Goal: Communication & Community: Answer question/provide support

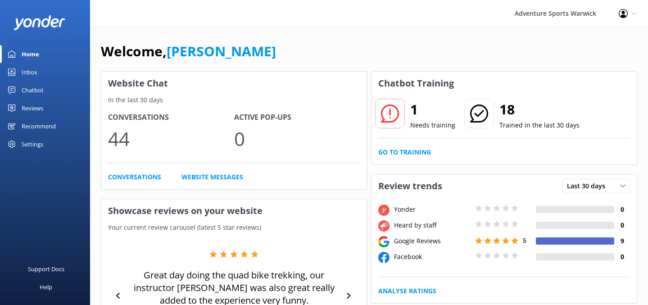
click at [389, 112] on use at bounding box center [389, 113] width 18 height 18
click at [407, 151] on link "Go to Training" at bounding box center [404, 152] width 53 height 10
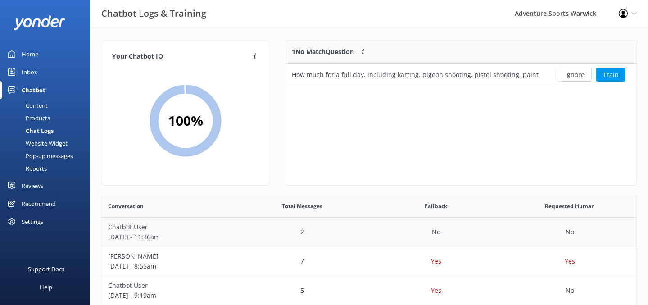
click at [159, 233] on p "[DATE] - 11:36am" at bounding box center [168, 237] width 120 height 10
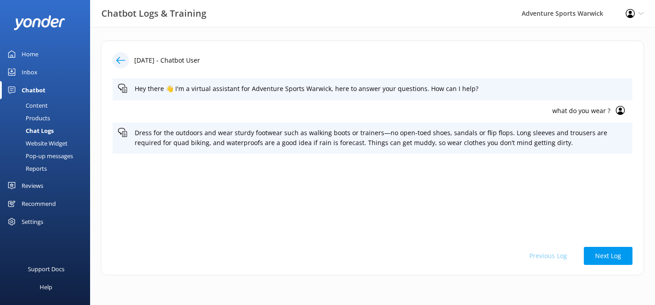
click at [124, 59] on icon at bounding box center [120, 60] width 9 height 9
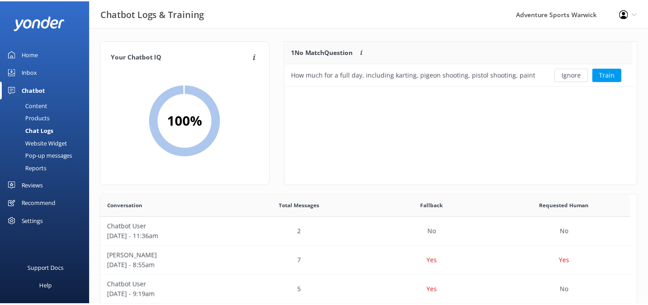
scroll to position [39, 345]
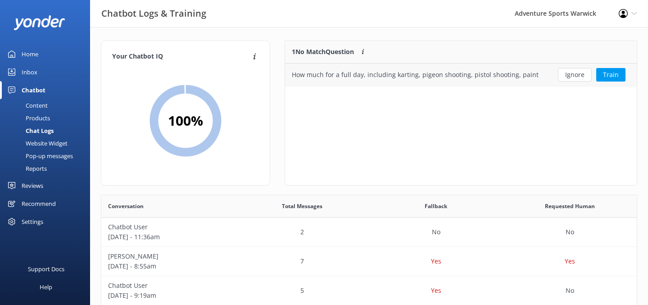
click at [376, 72] on div "How much for a full day, including karting, pigeon shooting, pistol shooting, p…" at bounding box center [416, 75] width 248 height 10
click at [377, 73] on div "How much for a full day, including karting, pigeon shooting, pistol shooting, p…" at bounding box center [416, 75] width 248 height 10
click at [423, 71] on div "How much for a full day, including karting, pigeon shooting, pistol shooting, p…" at bounding box center [416, 75] width 248 height 10
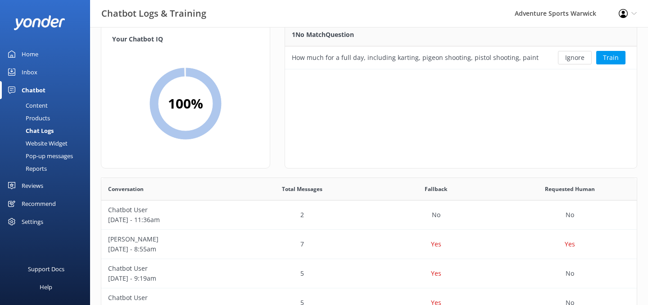
scroll to position [64, 0]
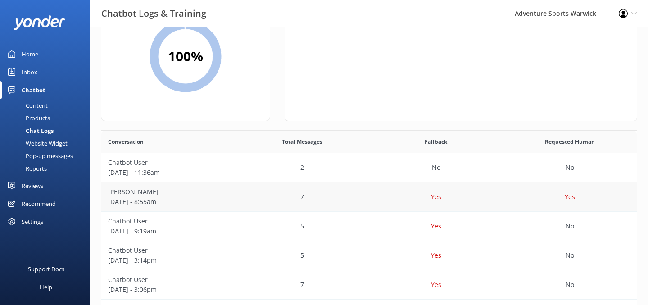
click at [185, 198] on p "[DATE] - 8:55am" at bounding box center [168, 202] width 120 height 10
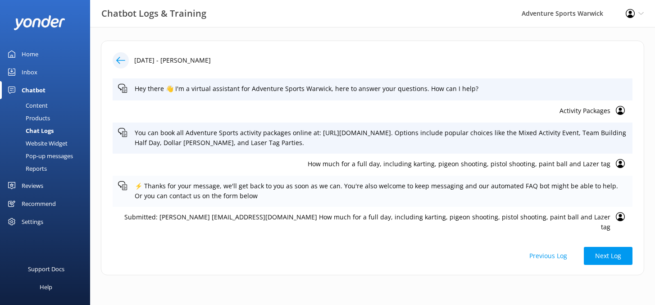
scroll to position [76, 0]
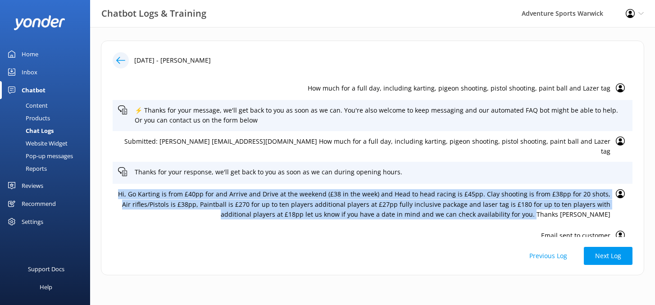
drag, startPoint x: 125, startPoint y: 184, endPoint x: 559, endPoint y: 207, distance: 435.1
click at [560, 207] on p "Hi, Go Karting is from £40pp for and Arrive and Drive at the weekend (£38 in th…" at bounding box center [364, 204] width 492 height 30
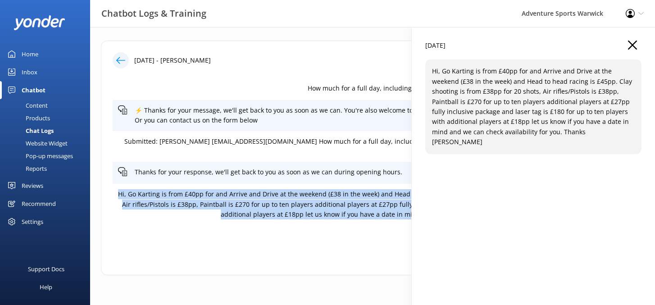
copy p "Hi, Go Karting is from £40pp for and Arrive and Drive at the weekend (£38 in th…"
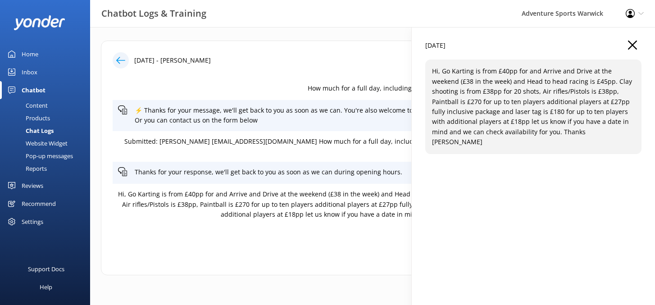
click at [297, 235] on div "Email sent to customer" at bounding box center [373, 236] width 520 height 22
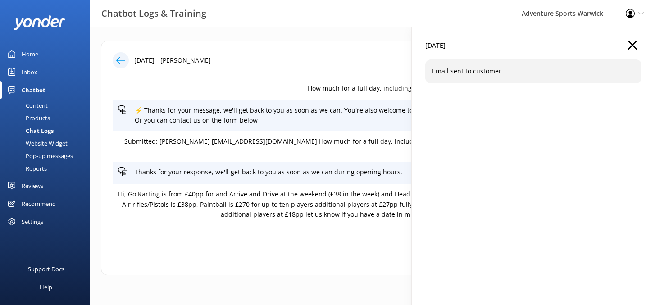
click at [633, 42] on icon "button" at bounding box center [632, 45] width 9 height 9
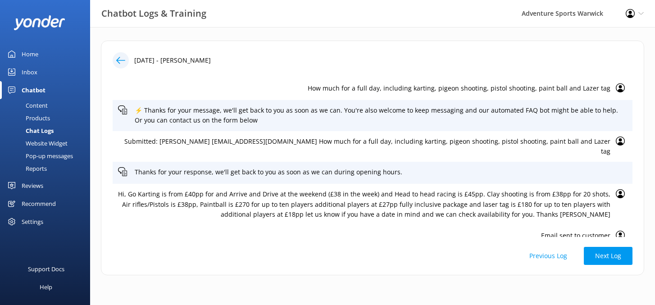
click at [33, 71] on div "Inbox" at bounding box center [30, 72] width 16 height 18
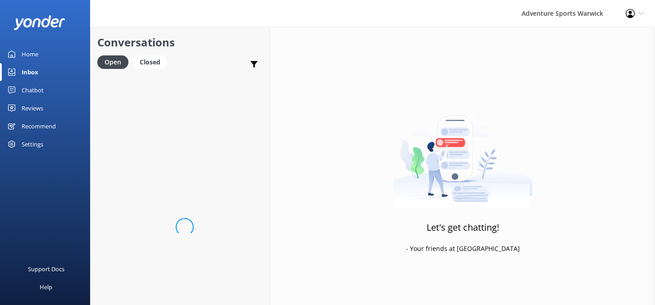
click at [36, 54] on div "Home" at bounding box center [30, 54] width 17 height 18
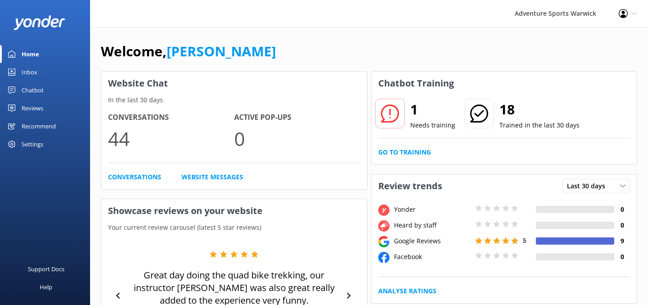
click at [419, 118] on h2 "1" at bounding box center [432, 110] width 45 height 22
click at [421, 123] on p "Needs training" at bounding box center [432, 125] width 45 height 10
click at [390, 112] on use at bounding box center [389, 113] width 18 height 18
drag, startPoint x: 425, startPoint y: 124, endPoint x: 415, endPoint y: 117, distance: 12.5
click at [425, 124] on p "Needs training" at bounding box center [432, 125] width 45 height 10
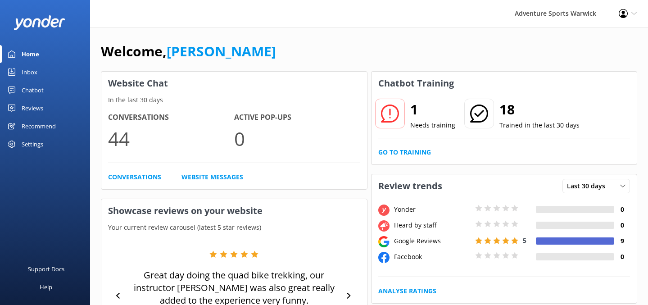
click at [415, 112] on h2 "1" at bounding box center [432, 110] width 45 height 22
click at [412, 150] on link "Go to Training" at bounding box center [404, 152] width 53 height 10
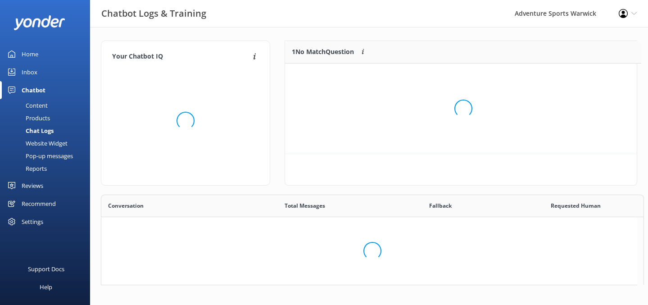
scroll to position [39, 345]
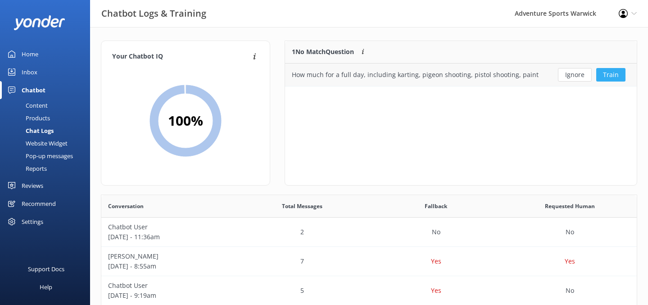
click at [608, 72] on button "Train" at bounding box center [610, 75] width 29 height 14
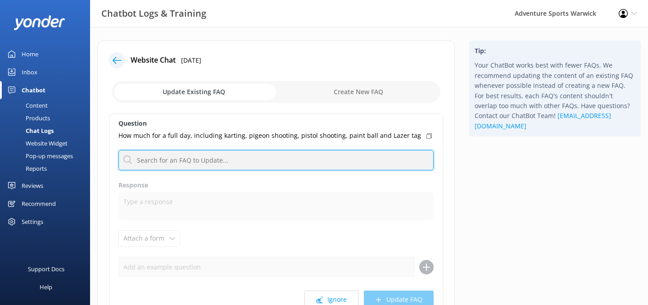
click at [170, 158] on input "text" at bounding box center [275, 160] width 315 height 20
paste input "Hi, Go Karting is from £40pp for and Arrive and Drive at the weekend (£38 in th…"
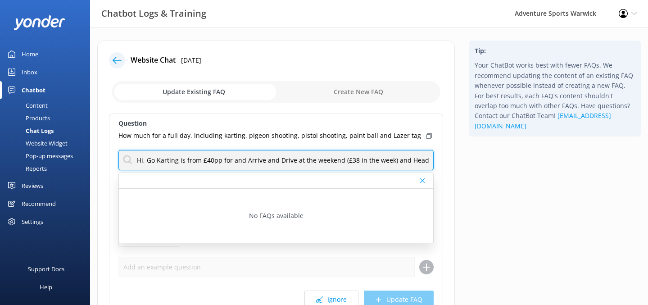
drag, startPoint x: 248, startPoint y: 159, endPoint x: 113, endPoint y: 161, distance: 134.6
click at [113, 161] on div "Question How much for a full day, including karting, pigeon shooting, pistol sh…" at bounding box center [276, 215] width 334 height 204
drag, startPoint x: 168, startPoint y: 169, endPoint x: 163, endPoint y: 167, distance: 6.0
click at [167, 168] on input "Hi, Go Karting is from £40pp for and Arrive and Drive at the weekend (£38 in th…" at bounding box center [275, 160] width 315 height 20
click at [146, 159] on input "Hi, Go Karting is from £40pp for and Arrive and Drive at the weekend (£38 in th…" at bounding box center [275, 160] width 315 height 20
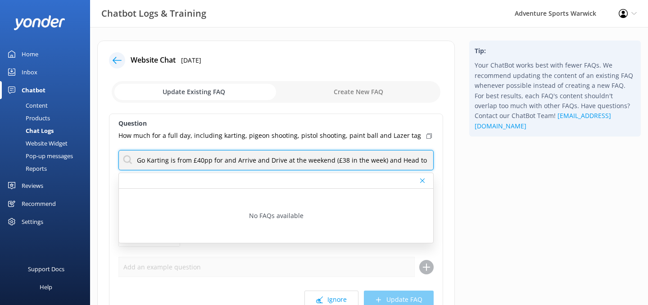
click at [190, 159] on input "Go Karting is from £40pp for and Arrive and Drive at the weekend (£38 in the we…" at bounding box center [275, 160] width 315 height 20
click at [372, 160] on input "Go Karting is £40pp for and Arrive and Drive at the weekend (£38 in the week) a…" at bounding box center [275, 160] width 315 height 20
type input "Go Karting is £40pp for and Arrive and Drive at the weekend (£38 in the week) a…"
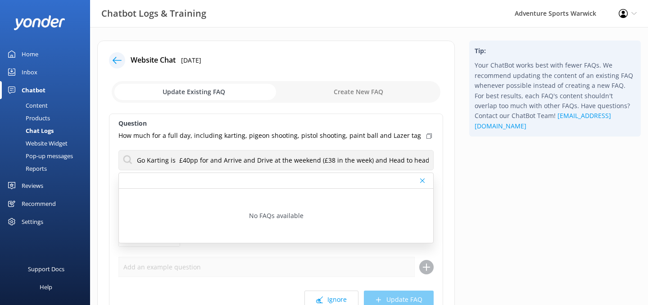
click at [333, 93] on input "checkbox" at bounding box center [276, 92] width 329 height 22
checkbox input "true"
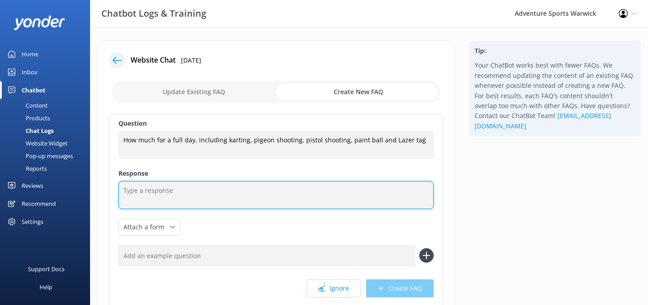
click at [170, 193] on textarea at bounding box center [275, 195] width 315 height 28
paste textarea "Hi, Go Karting is from £40pp for and Arrive and Drive at the weekend (£38 in th…"
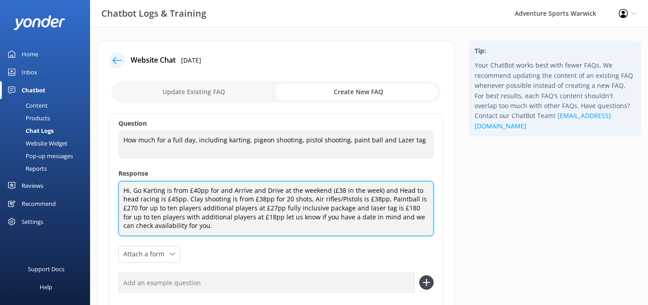
click at [186, 190] on textarea "Hi, Go Karting is from £40pp for and Arrive and Drive at the weekend (£38 in th…" at bounding box center [275, 208] width 315 height 55
drag, startPoint x: 132, startPoint y: 189, endPoint x: 120, endPoint y: 189, distance: 12.6
click at [120, 189] on textarea "Hi, Go Karting is £40pp for and Arrive and Drive at the weekend (£38 in the wee…" at bounding box center [275, 208] width 315 height 55
click at [239, 205] on textarea "Go Karting is £40pp for and Arrive and Drive at the weekend (£38 in the week) a…" at bounding box center [275, 208] width 315 height 55
drag, startPoint x: 242, startPoint y: 216, endPoint x: 419, endPoint y: 228, distance: 177.4
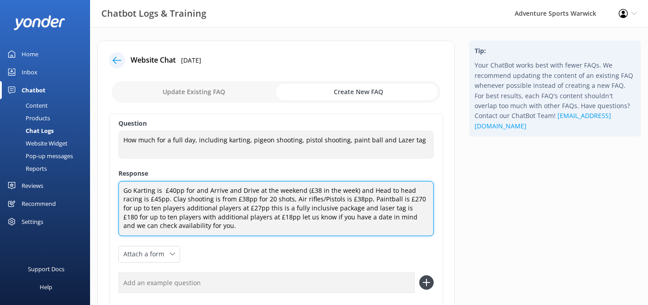
click at [419, 228] on textarea "Go Karting is £40pp for and Arrive and Drive at the weekend (£38 in the week) a…" at bounding box center [275, 208] width 315 height 55
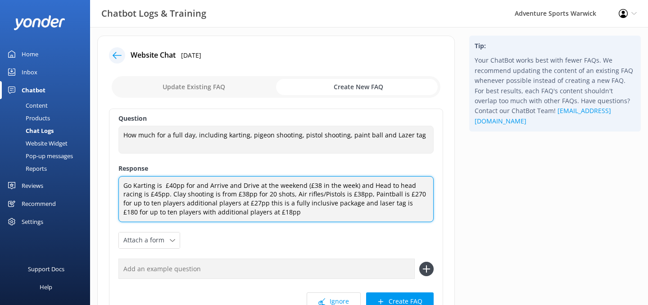
scroll to position [76, 0]
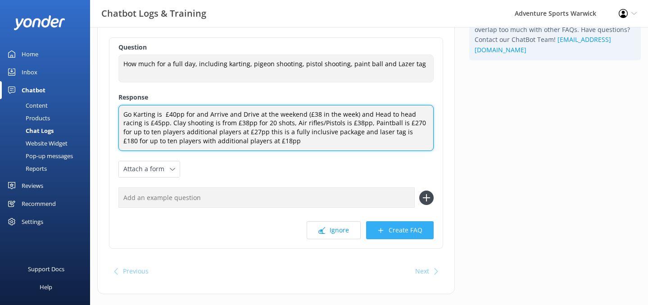
type textarea "Go Karting is £40pp for and Arrive and Drive at the weekend (£38 in the week) a…"
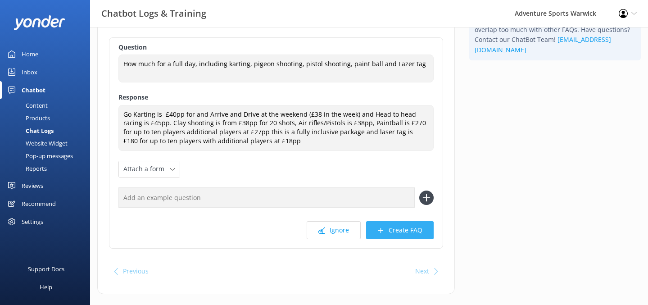
click at [404, 226] on button "Create FAQ" at bounding box center [400, 230] width 68 height 18
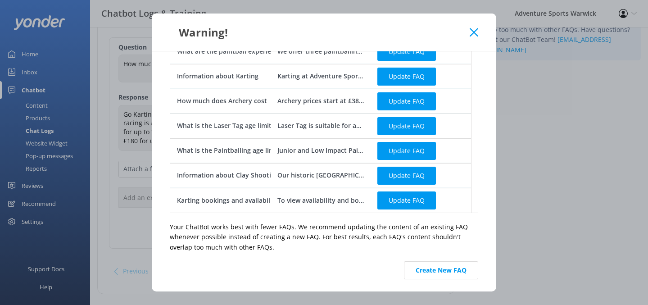
scroll to position [91, 0]
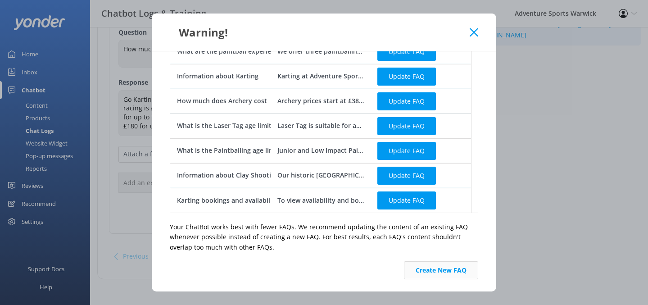
click at [436, 272] on button "Create New FAQ" at bounding box center [441, 270] width 74 height 18
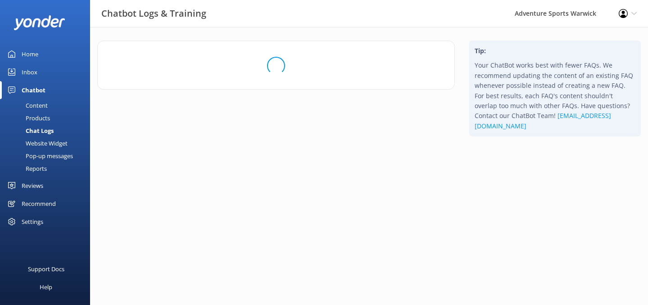
scroll to position [0, 0]
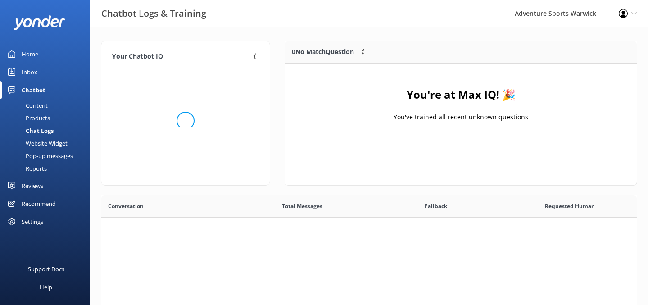
scroll to position [106, 345]
